Goal: Task Accomplishment & Management: Use online tool/utility

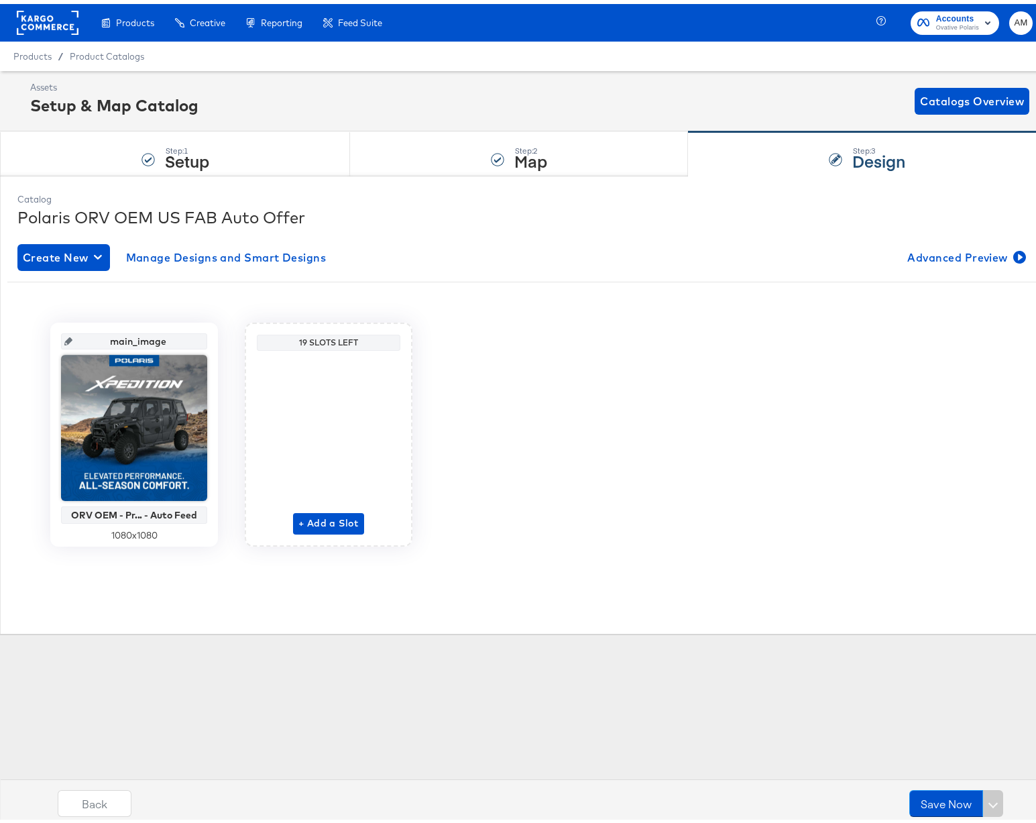
click at [44, 17] on rect at bounding box center [48, 19] width 62 height 24
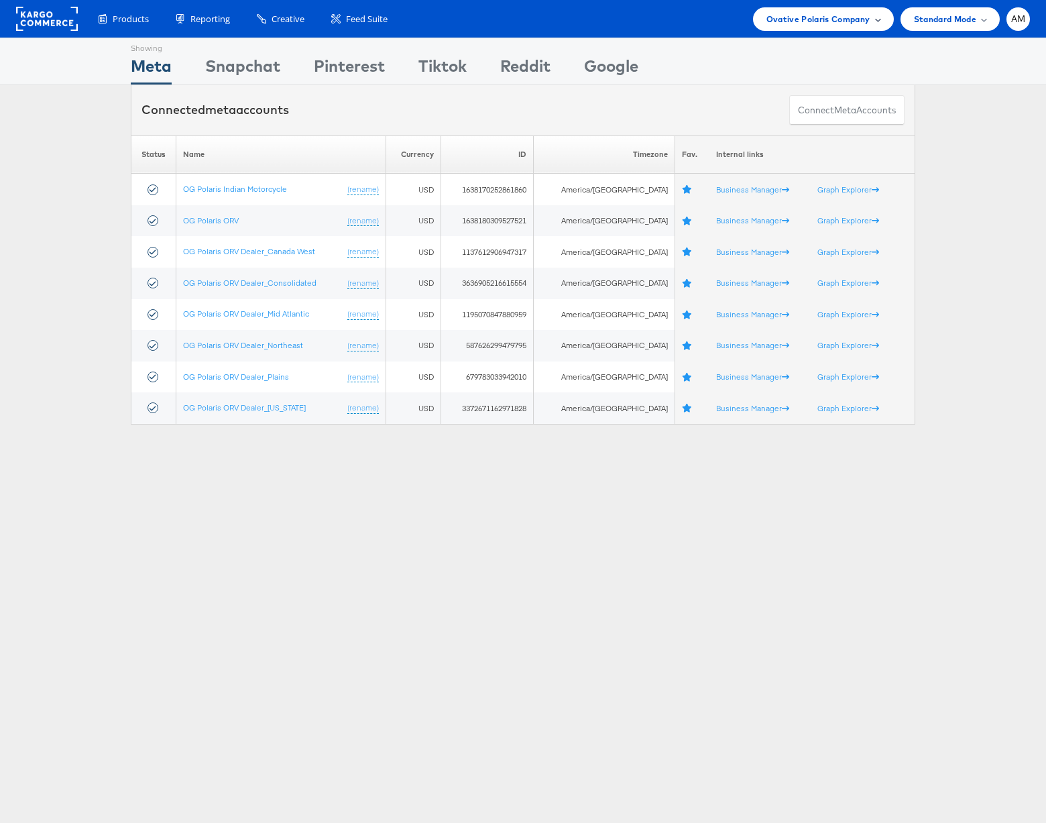
click at [799, 15] on span "Ovative Polaris Company" at bounding box center [818, 19] width 104 height 14
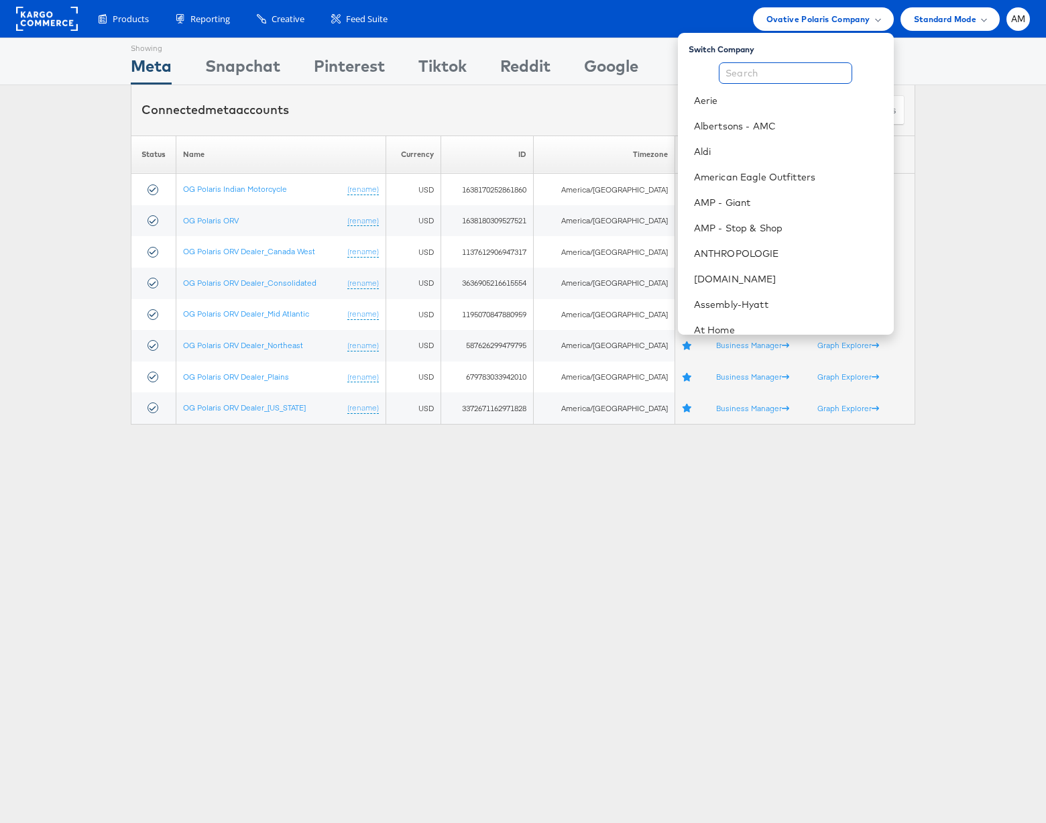
click at [747, 74] on input "text" at bounding box center [785, 72] width 133 height 21
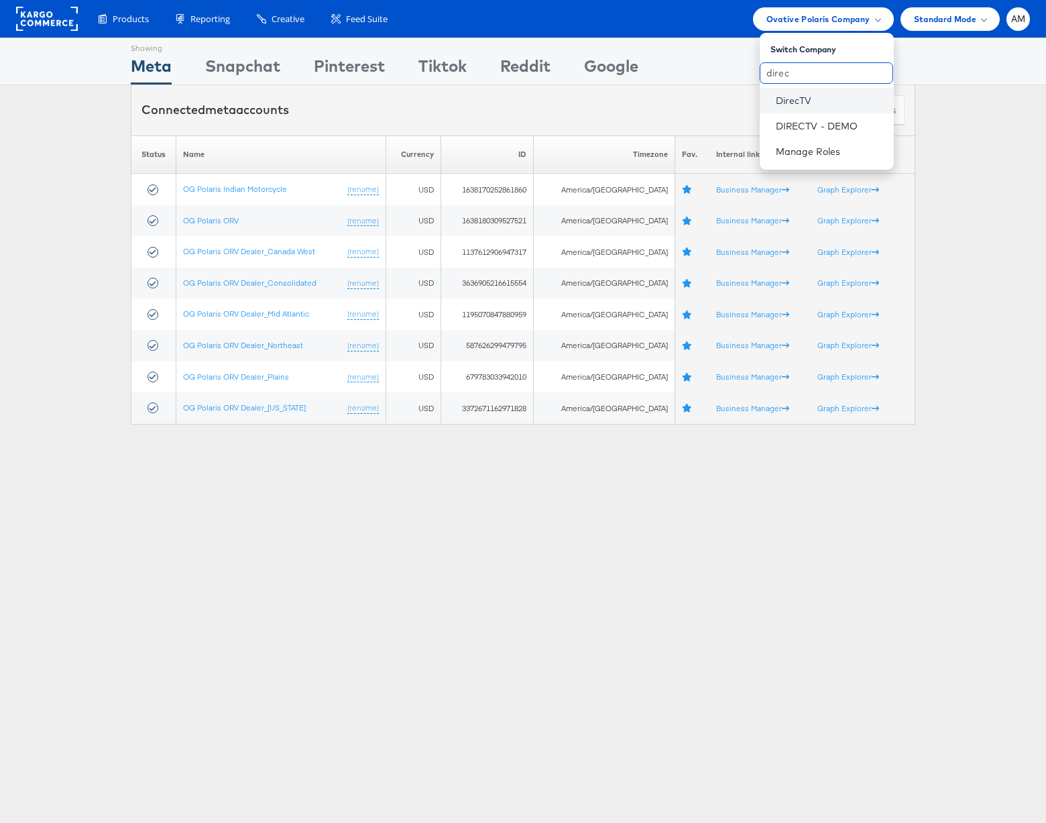
type input "direc"
click at [794, 96] on link "DirecTV" at bounding box center [829, 100] width 107 height 13
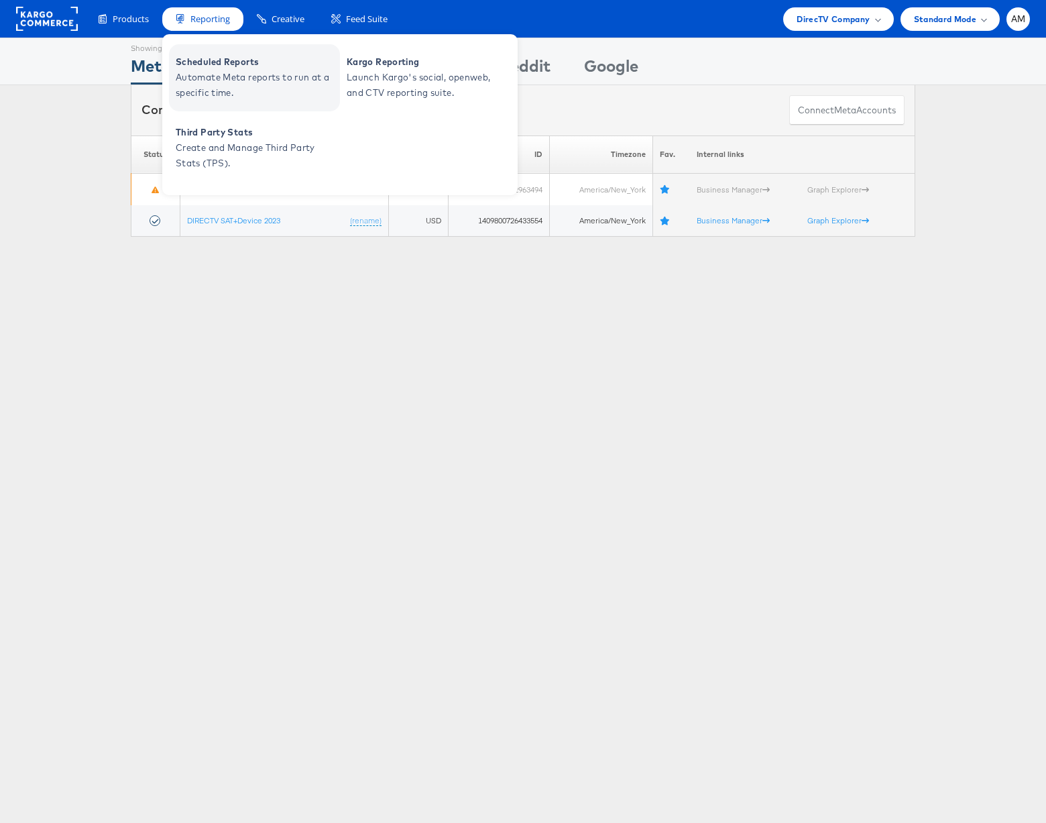
click at [230, 72] on span "Automate Meta reports to run at a specific time." at bounding box center [256, 85] width 161 height 31
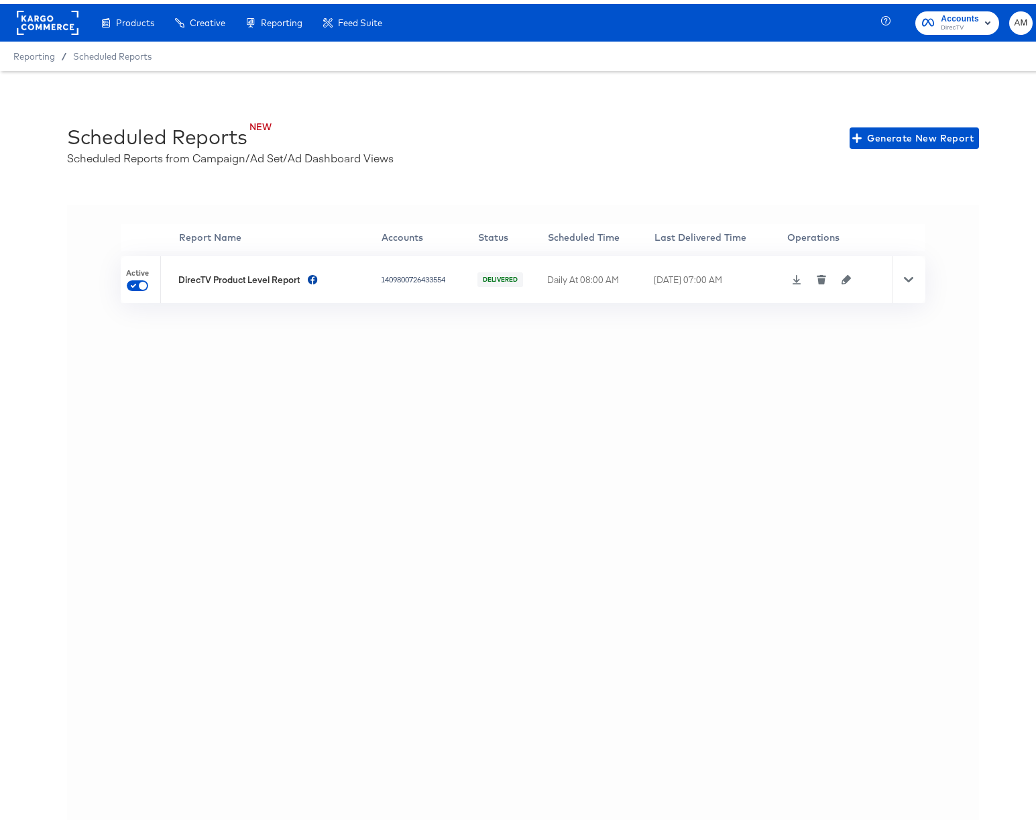
click at [844, 276] on icon "button" at bounding box center [845, 275] width 9 height 9
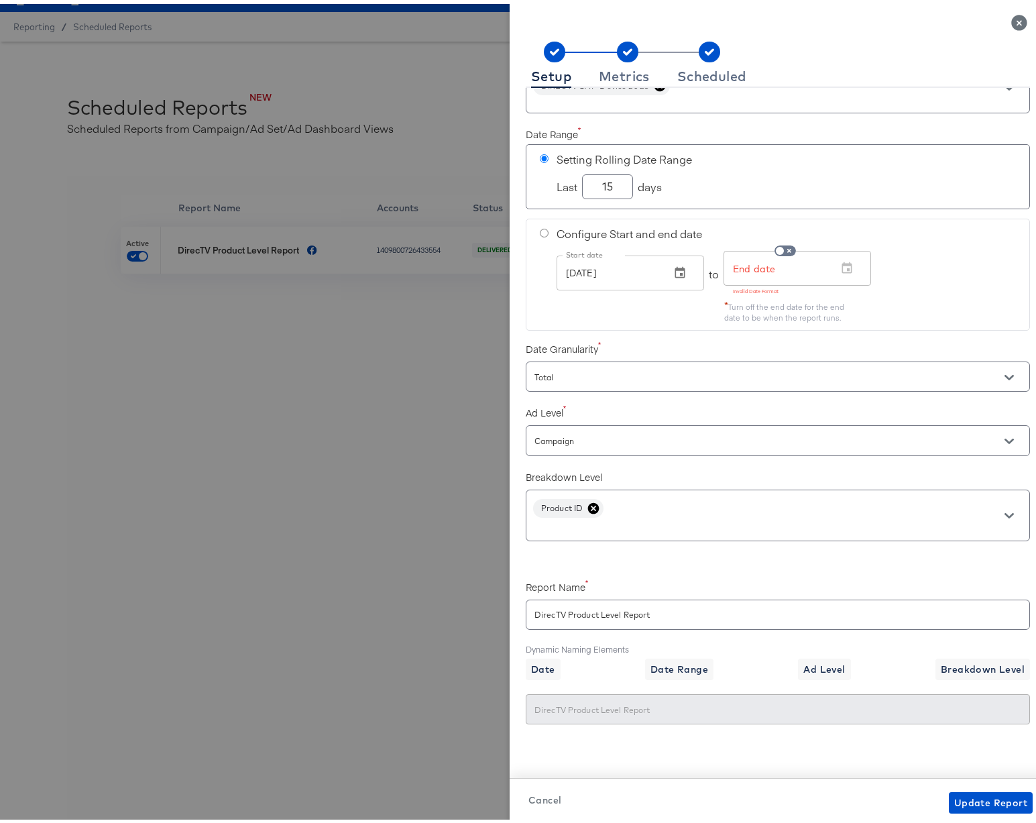
scroll to position [52, 0]
click at [617, 53] on rect at bounding box center [627, 48] width 21 height 21
click at [617, 54] on rect at bounding box center [627, 48] width 21 height 21
click at [616, 76] on div "Metrics" at bounding box center [624, 72] width 51 height 11
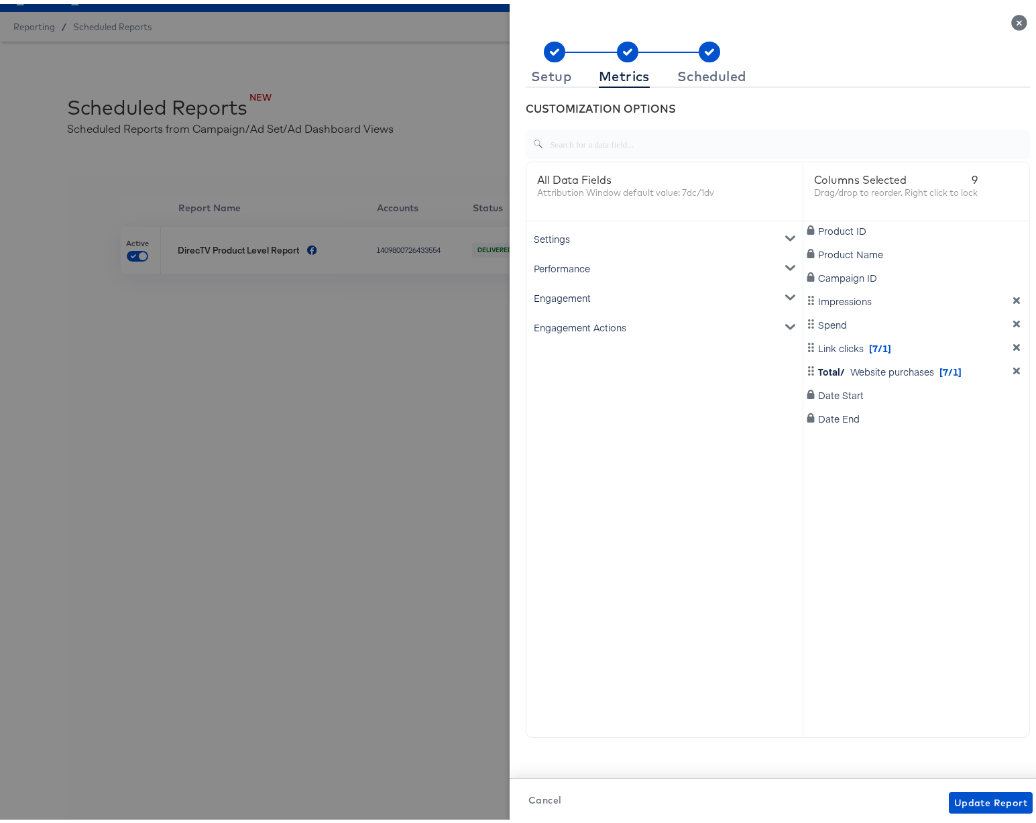
click at [785, 261] on icon "metrics-list" at bounding box center [789, 263] width 9 height 9
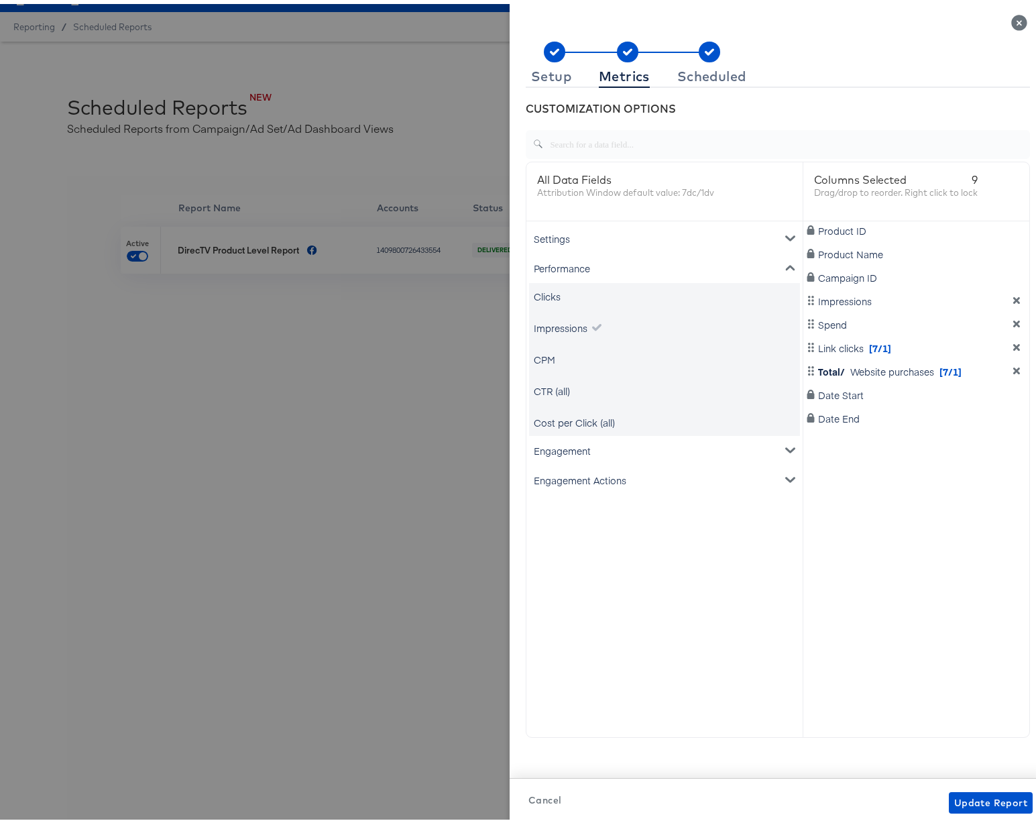
click at [575, 291] on div "Clicks" at bounding box center [664, 292] width 271 height 27
click at [596, 294] on div "Clicks" at bounding box center [664, 292] width 271 height 27
click at [540, 355] on div "CPM" at bounding box center [544, 355] width 21 height 13
click at [537, 292] on div "Clicks" at bounding box center [547, 292] width 27 height 13
click at [539, 389] on div "CTR (all)" at bounding box center [552, 386] width 36 height 13
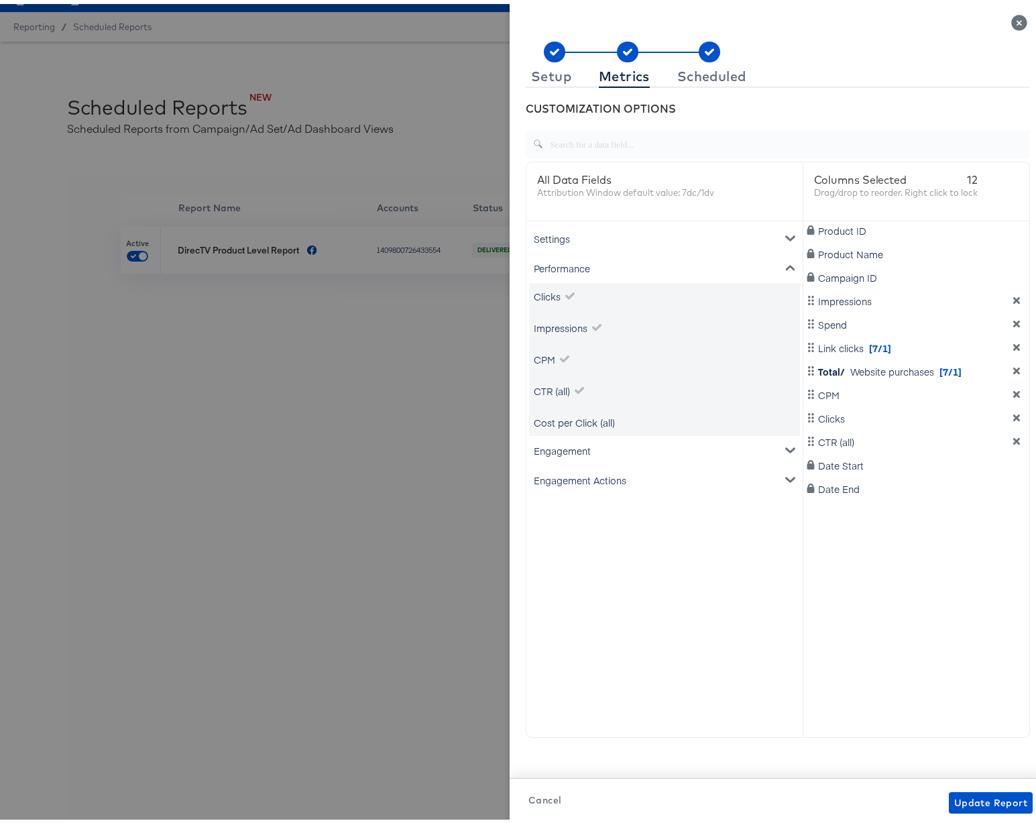
click at [550, 419] on div "Cost per Click (all)" at bounding box center [574, 418] width 81 height 13
click at [562, 449] on div "Engagement" at bounding box center [664, 446] width 271 height 29
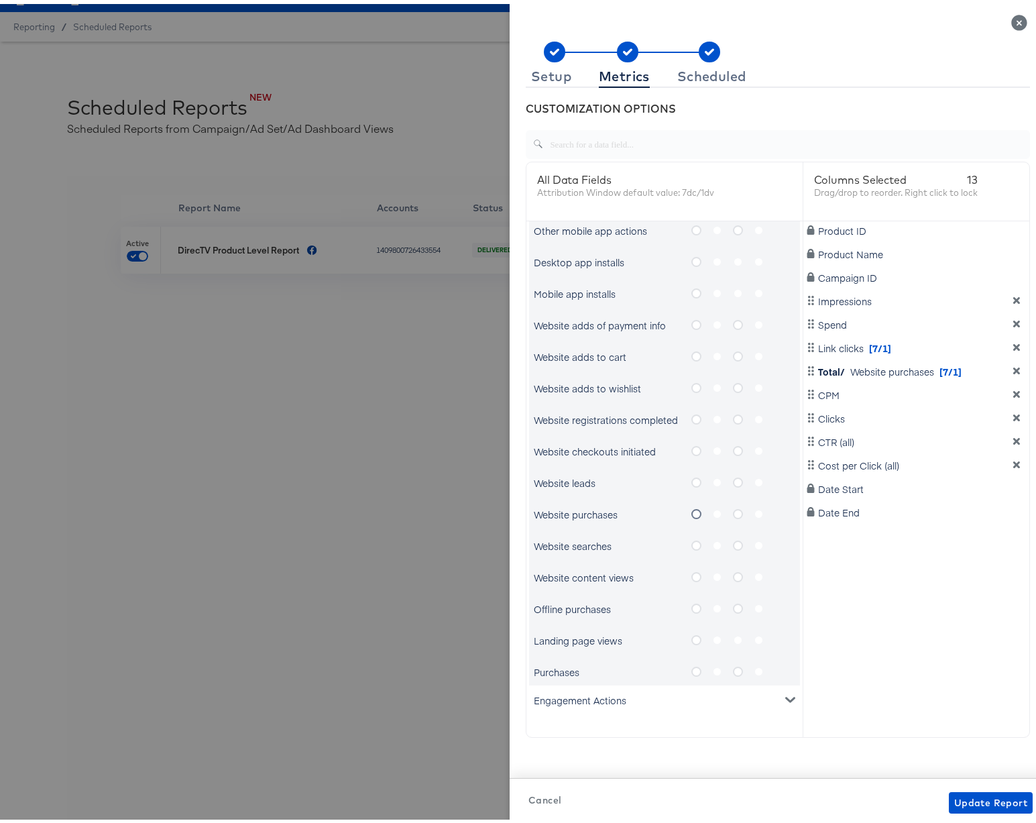
scroll to position [709, 0]
click at [785, 693] on icon "metrics-list" at bounding box center [789, 693] width 9 height 9
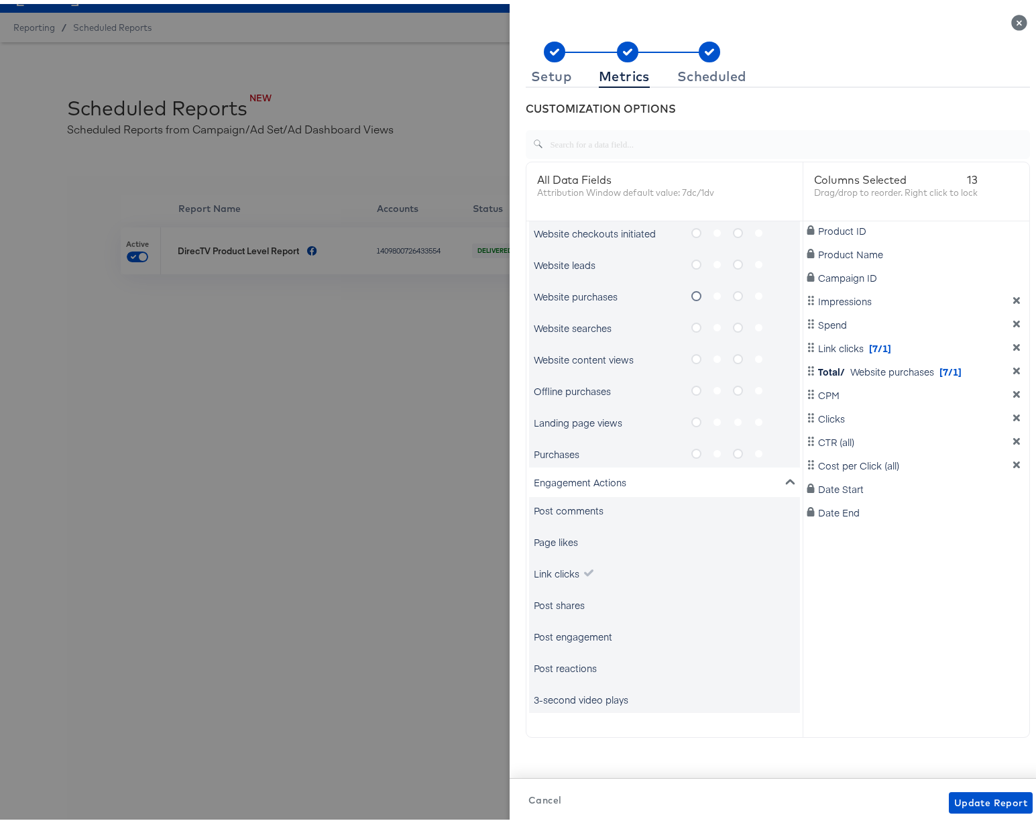
scroll to position [29, 0]
click at [572, 696] on div "3-second video plays" at bounding box center [581, 695] width 95 height 13
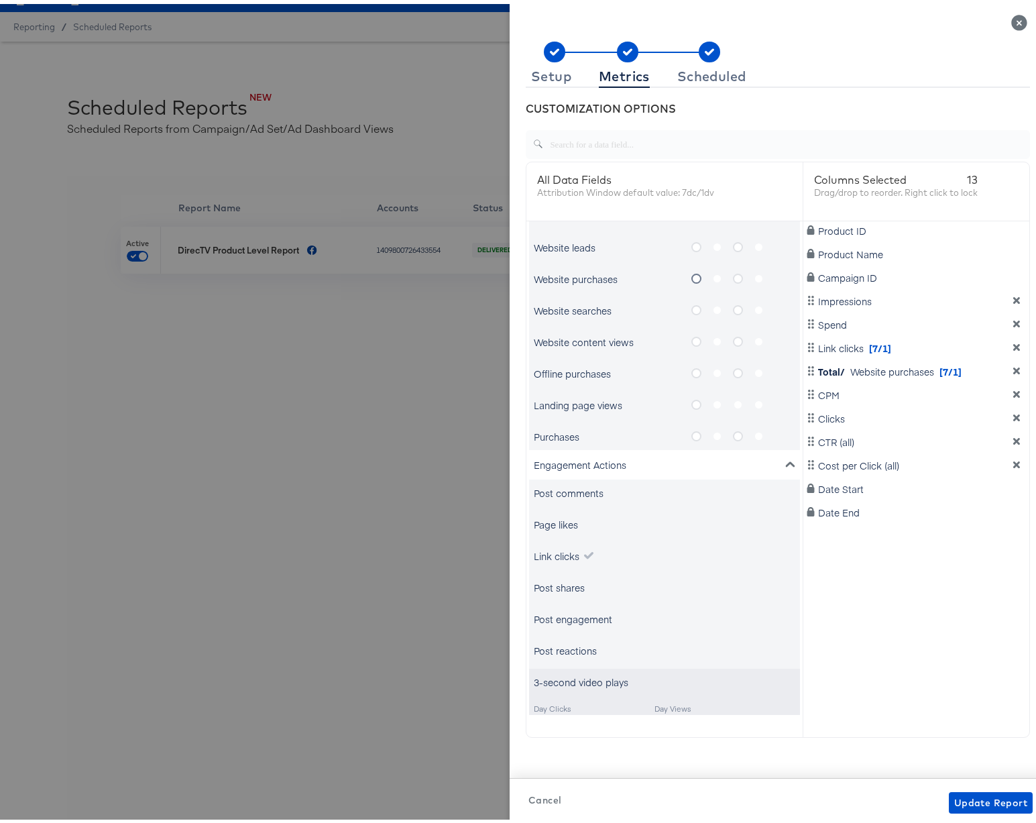
scroll to position [975, 0]
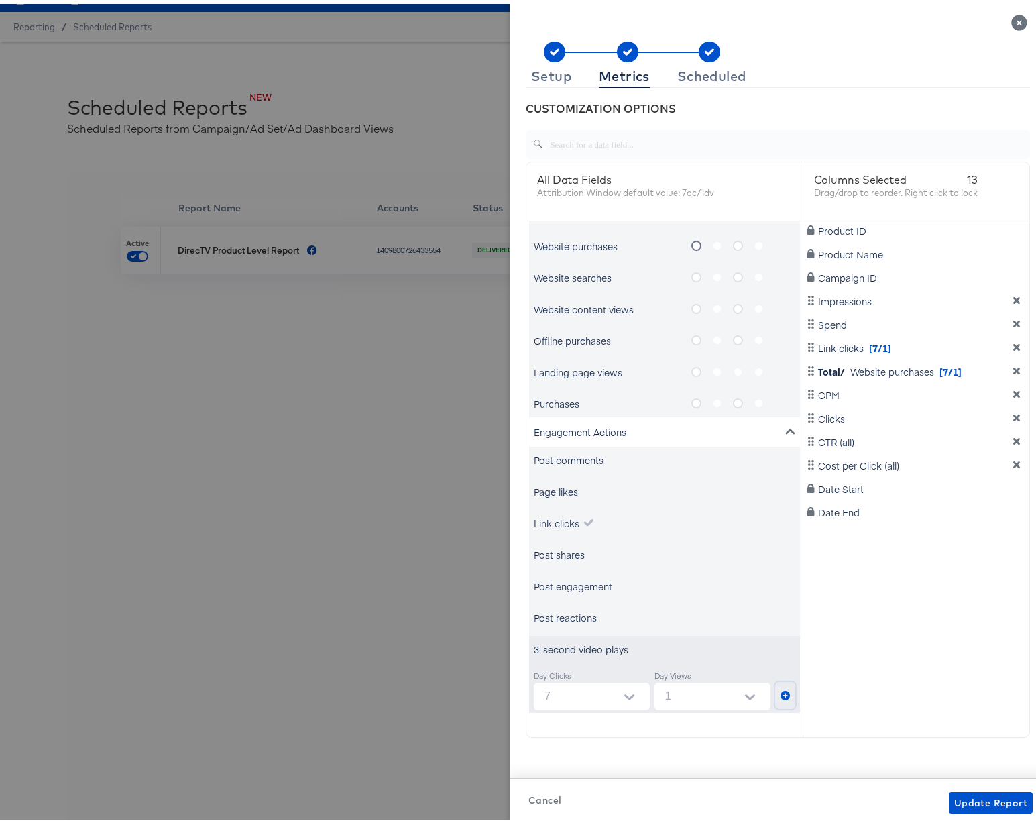
click at [780, 689] on icon "metrics-list" at bounding box center [784, 691] width 9 height 9
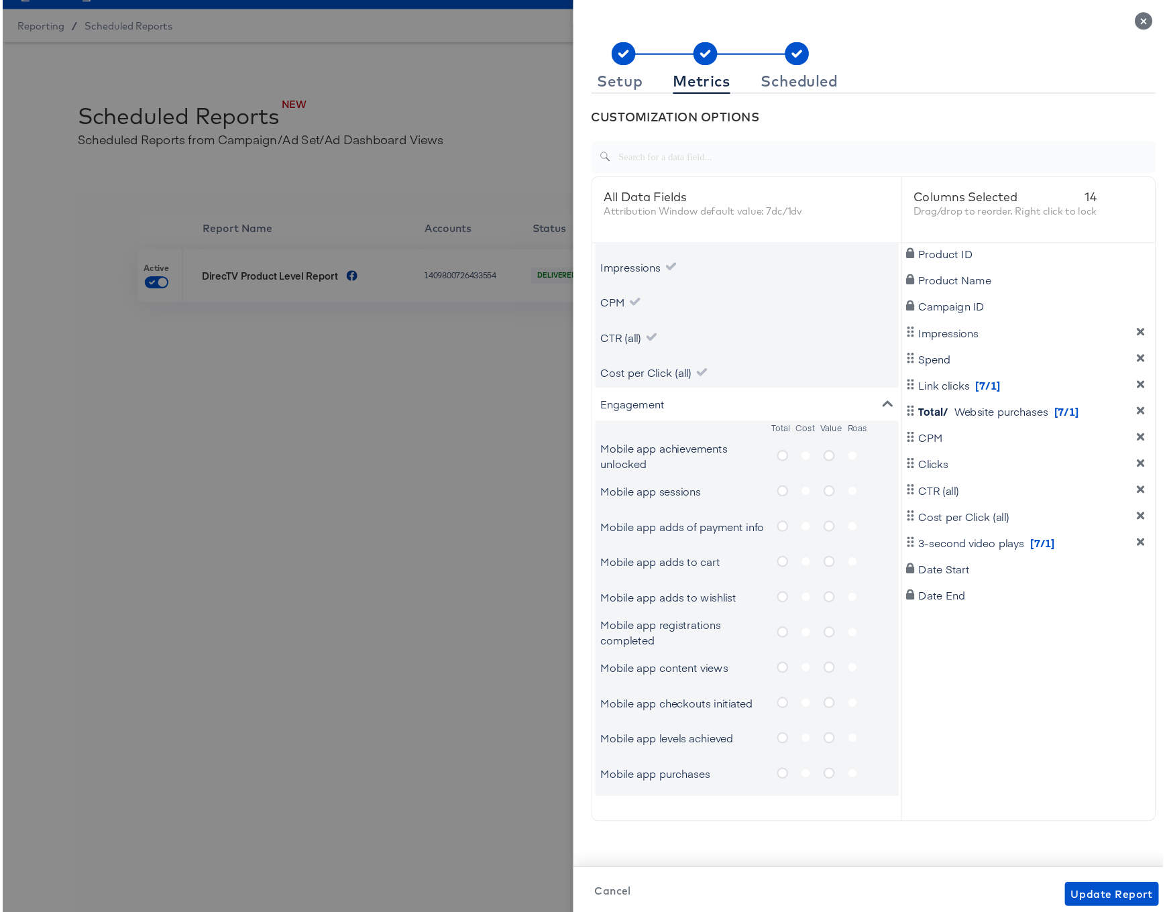
scroll to position [293, 0]
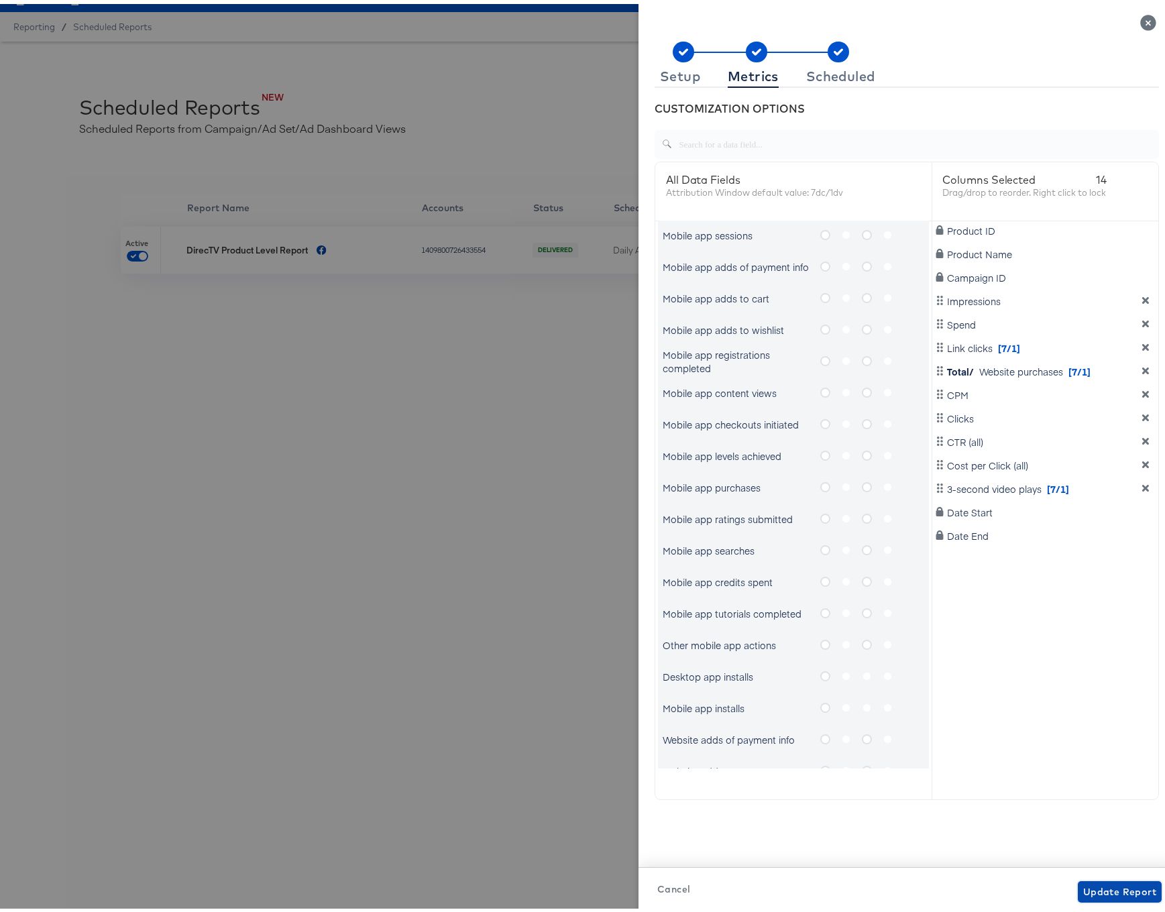
click at [1045, 822] on span "Update Report" at bounding box center [1119, 888] width 73 height 17
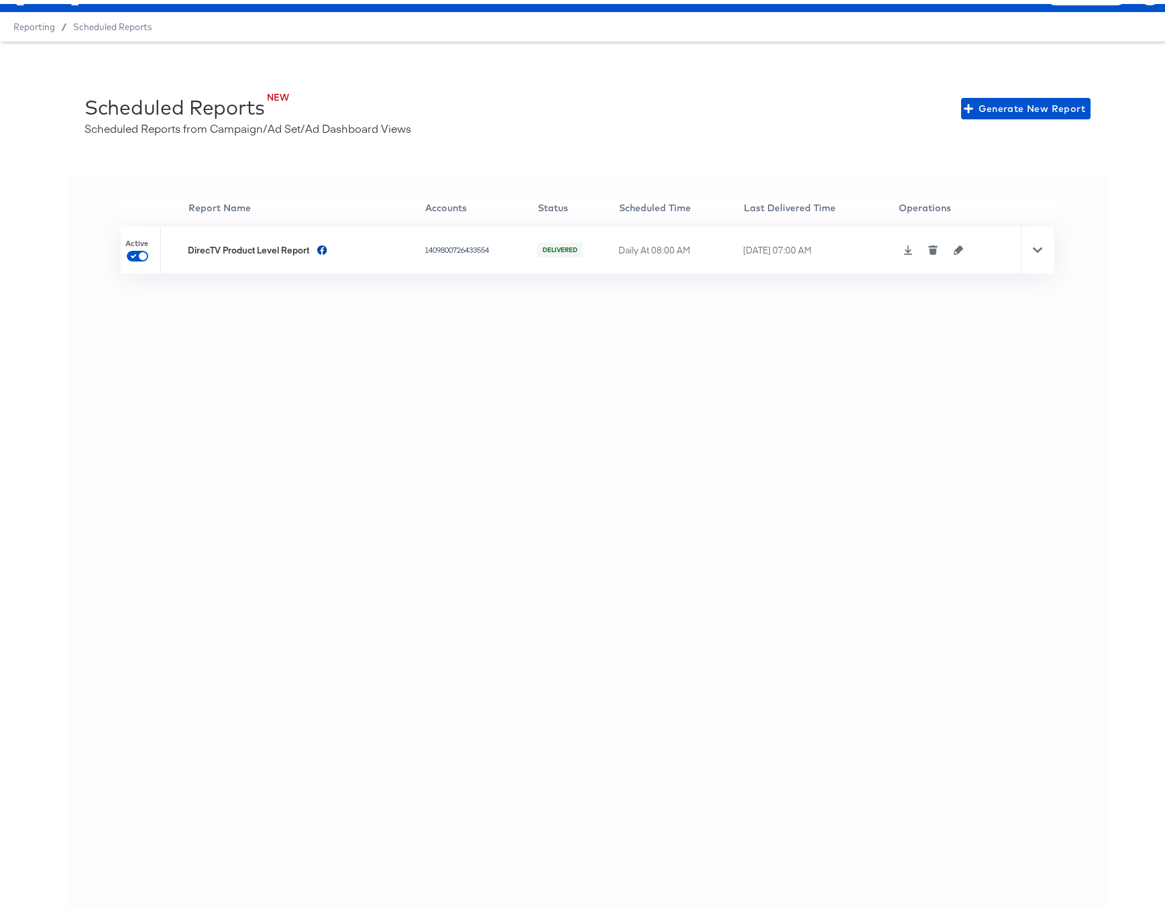
click at [1032, 244] on icon at bounding box center [1036, 245] width 9 height 9
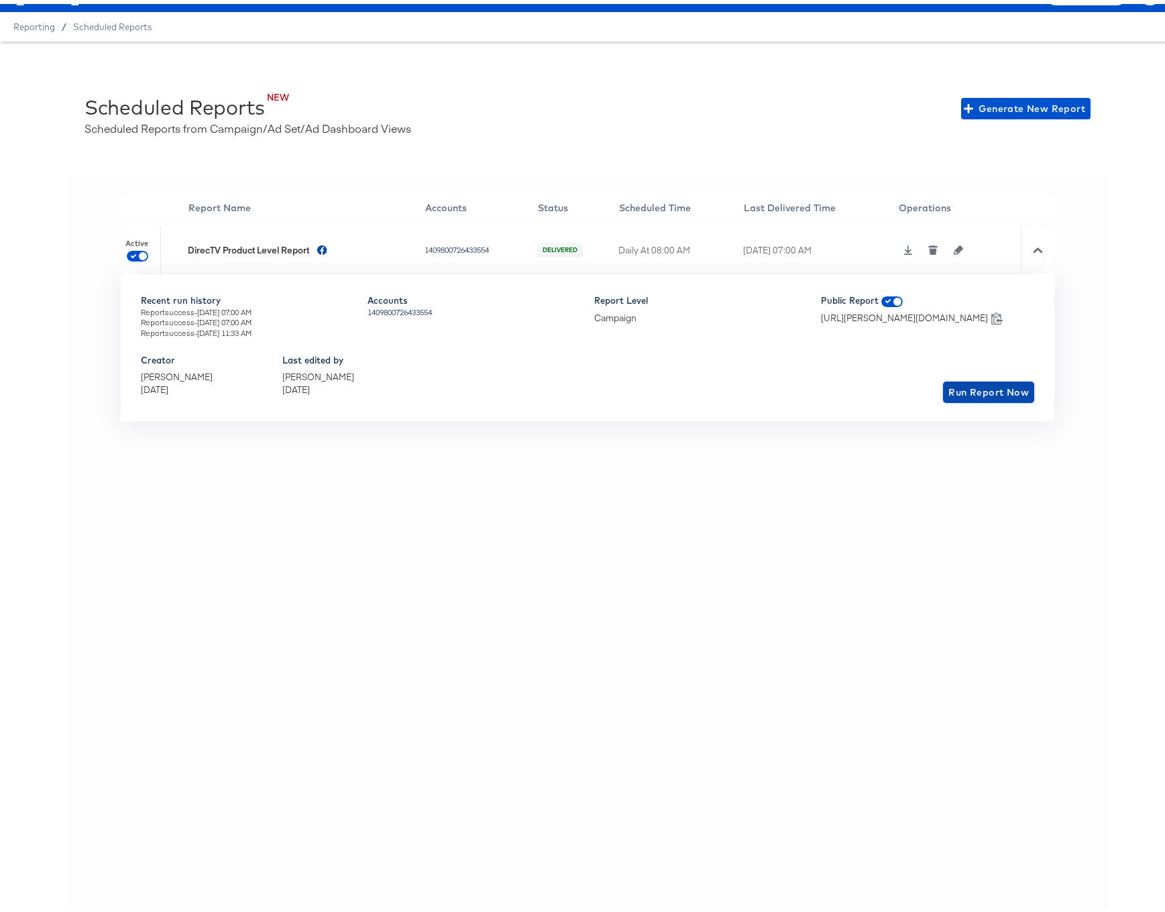
click at [968, 390] on span "Run Report Now" at bounding box center [988, 388] width 80 height 17
